Goal: Check status: Check status

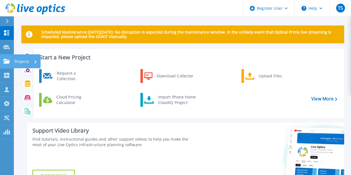
click at [7, 59] on div at bounding box center [6, 61] width 7 height 5
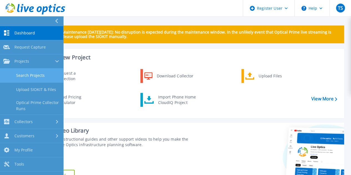
click at [27, 72] on link "Search Projects" at bounding box center [31, 76] width 63 height 14
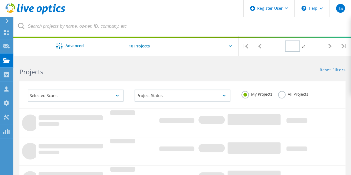
type input "1"
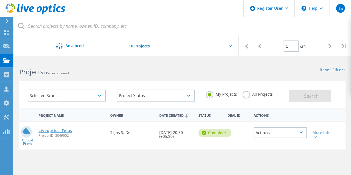
click at [54, 132] on link "Liveoptics_Tejas" at bounding box center [56, 131] width 34 height 4
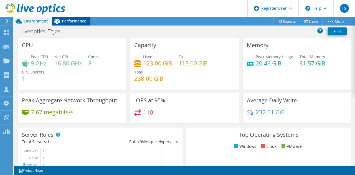
click at [73, 22] on span "Performance" at bounding box center [74, 20] width 24 height 5
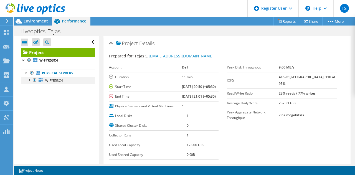
click at [32, 80] on div at bounding box center [35, 80] width 6 height 7
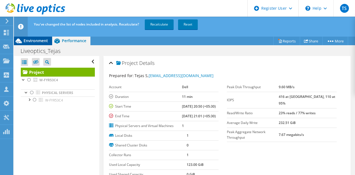
click at [44, 44] on div "Environment" at bounding box center [33, 40] width 38 height 9
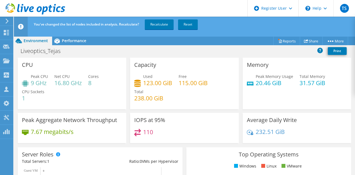
scroll to position [1, 0]
drag, startPoint x: 298, startPoint y: 81, endPoint x: 330, endPoint y: 85, distance: 32.4
click at [330, 85] on div "Peak Memory Usage 20.46 GiB Total Memory 31.57 GiB" at bounding box center [297, 82] width 100 height 18
copy h4 "31.57 GiB"
